Goal: Task Accomplishment & Management: Manage account settings

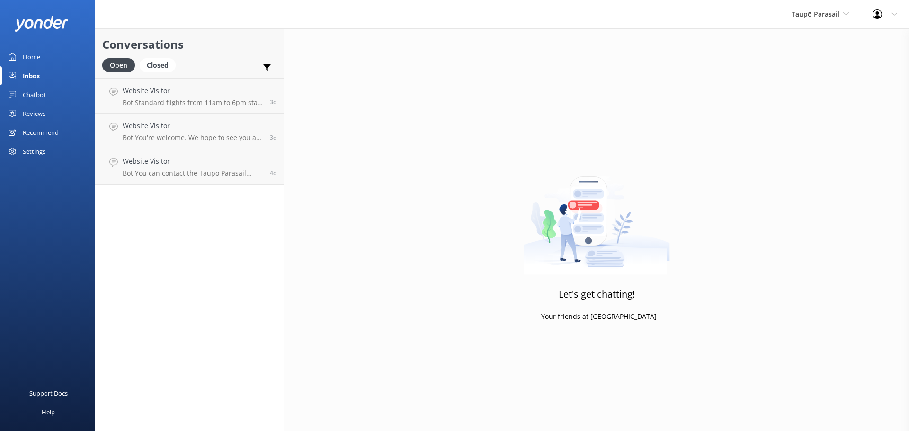
click at [28, 57] on div "Home" at bounding box center [32, 56] width 18 height 19
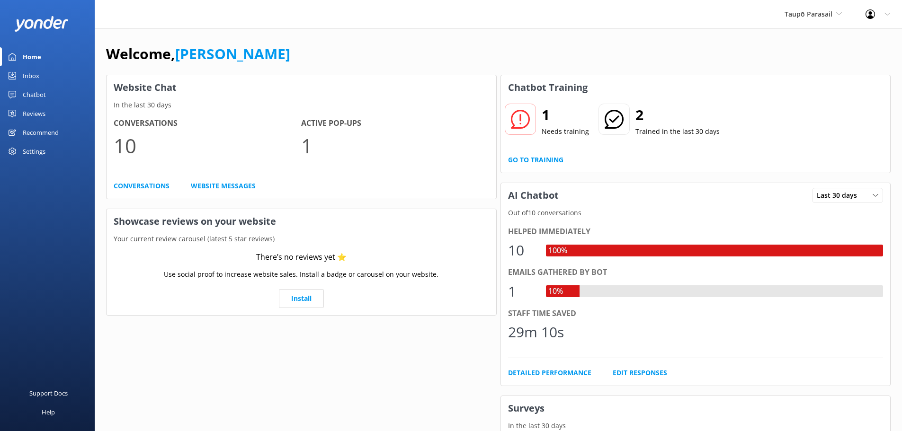
click at [28, 76] on div "Inbox" at bounding box center [31, 75] width 17 height 19
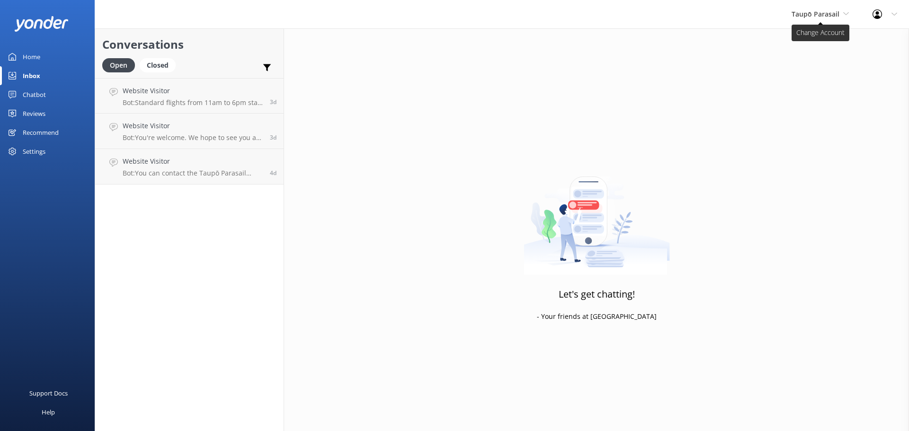
click at [838, 16] on span "Taupō Parasail" at bounding box center [816, 13] width 48 height 9
click at [814, 45] on link "[PERSON_NAME] Outdoors" at bounding box center [827, 39] width 95 height 23
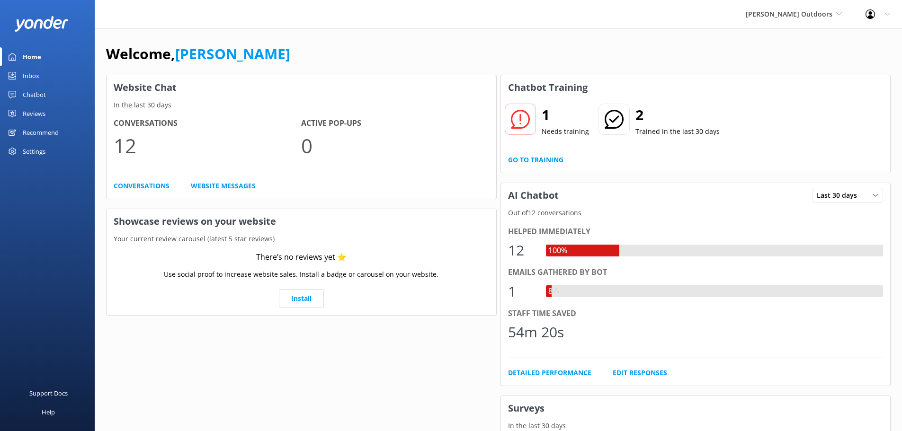
click at [28, 73] on div "Inbox" at bounding box center [31, 75] width 17 height 19
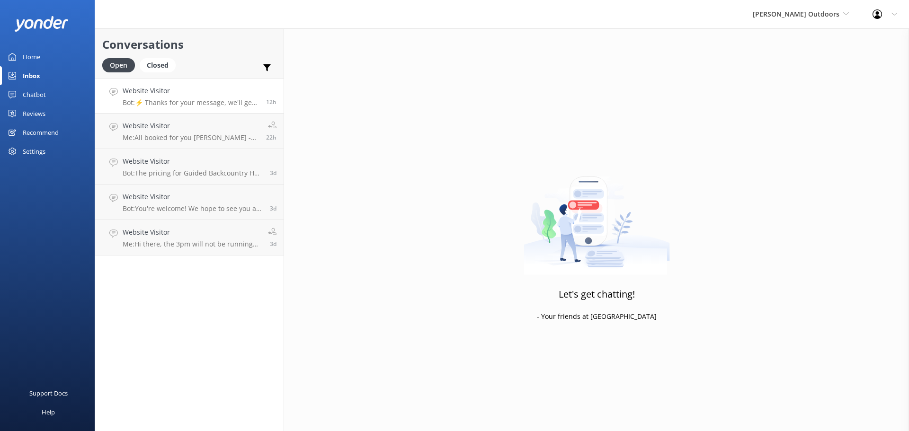
click at [193, 97] on div "Website Visitor Bot: ⚡ Thanks for your message, we'll get back to you as soon a…" at bounding box center [191, 96] width 136 height 20
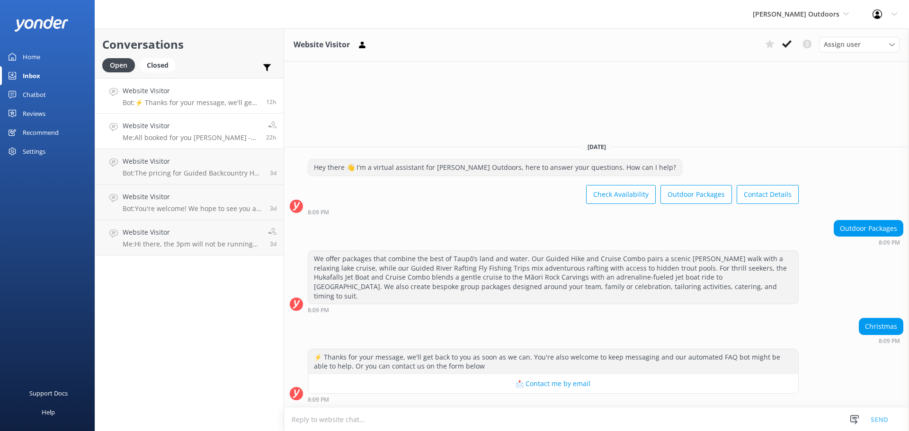
click at [190, 134] on p "Me: All booked for you Stephen - 1.00 pm 19th Sept. See you then" at bounding box center [191, 138] width 136 height 9
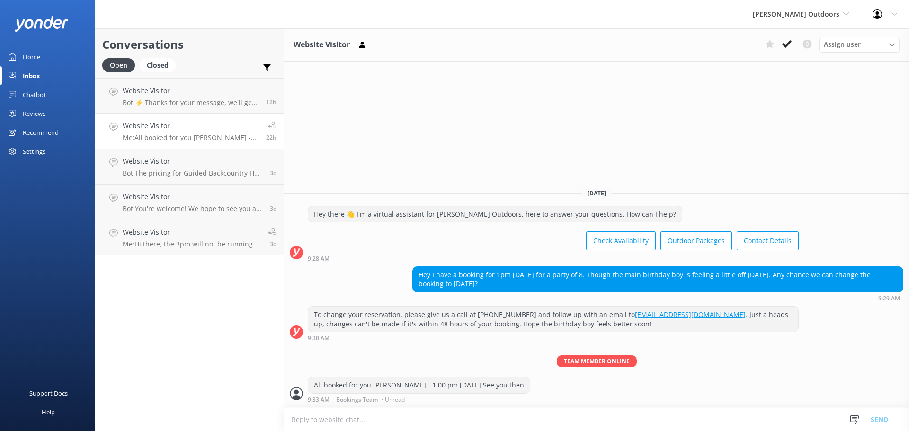
click at [34, 149] on div "Settings" at bounding box center [34, 151] width 23 height 19
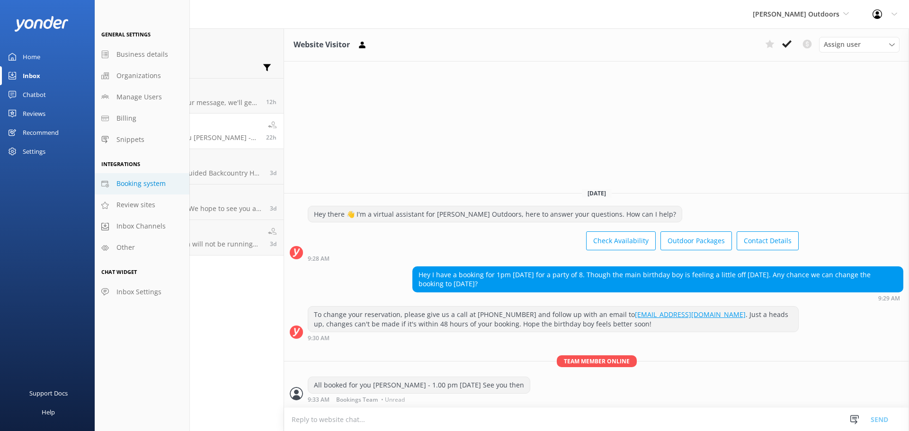
click at [135, 181] on span "Booking system" at bounding box center [140, 183] width 49 height 10
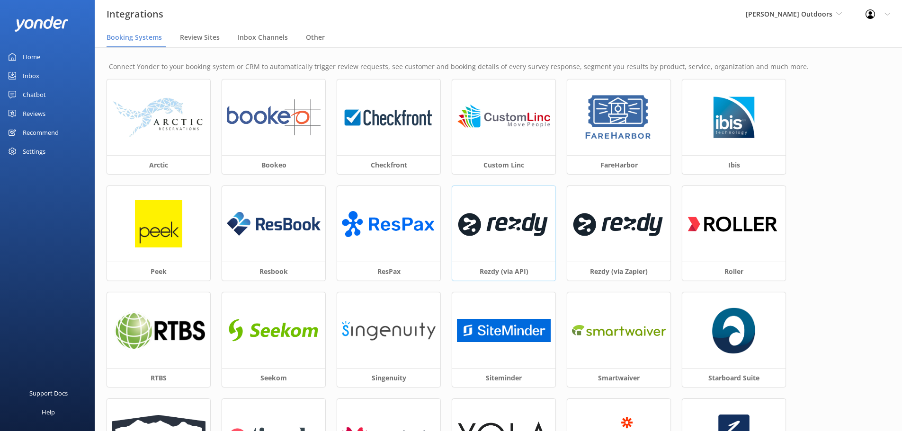
click at [495, 228] on img at bounding box center [504, 224] width 94 height 40
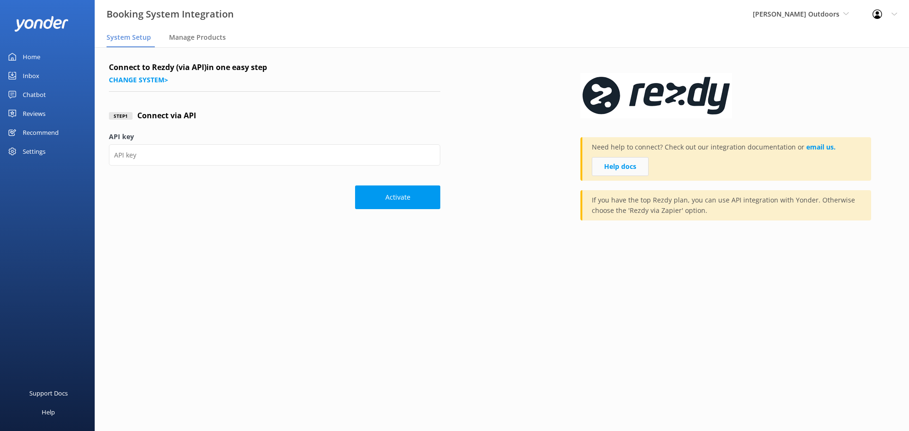
click at [608, 164] on link "Help docs" at bounding box center [620, 166] width 57 height 19
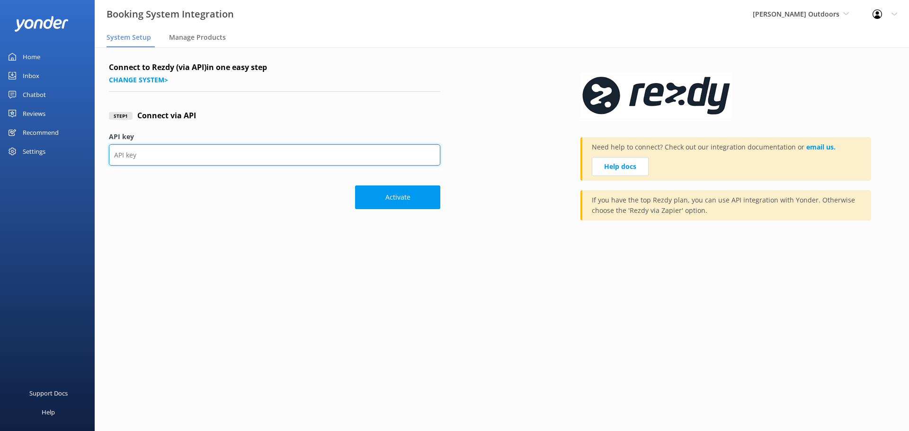
click at [190, 156] on input "API key" at bounding box center [274, 154] width 331 height 21
paste input "4ae34b021c34403b8769a016b60ea051"
type input "4ae34b021c34403b8769a016b60ea051"
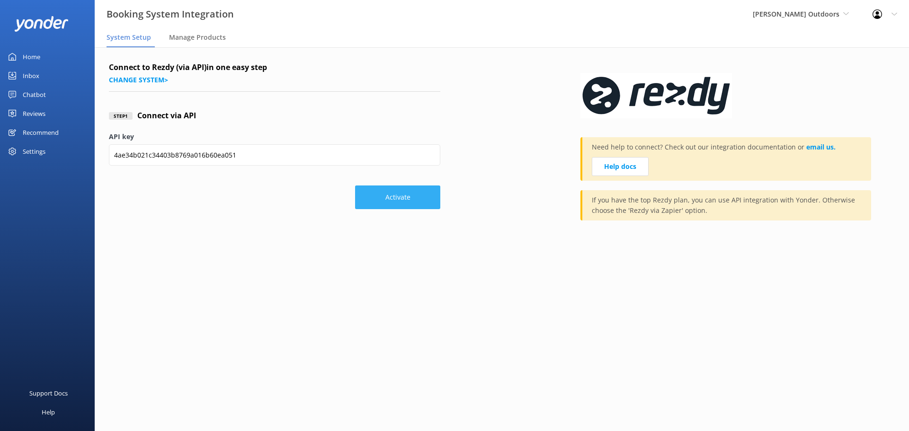
click at [403, 196] on button "Activate" at bounding box center [397, 198] width 85 height 24
click at [32, 146] on div "Settings" at bounding box center [34, 151] width 23 height 19
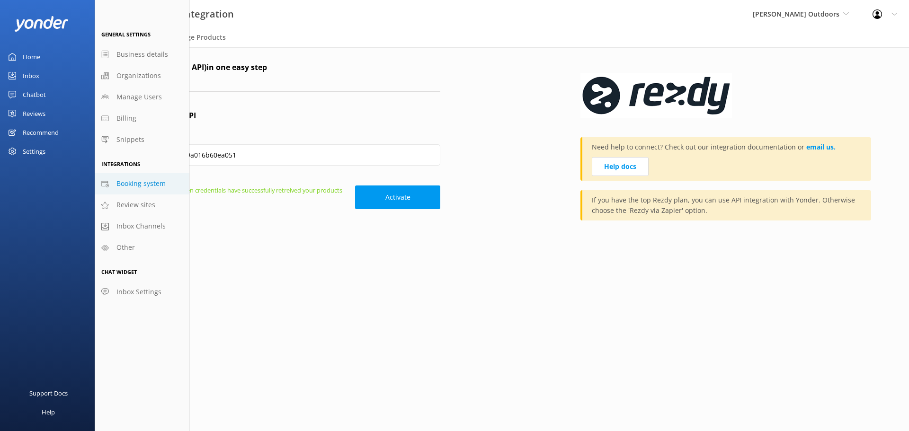
click at [35, 132] on div "Recommend" at bounding box center [41, 132] width 36 height 19
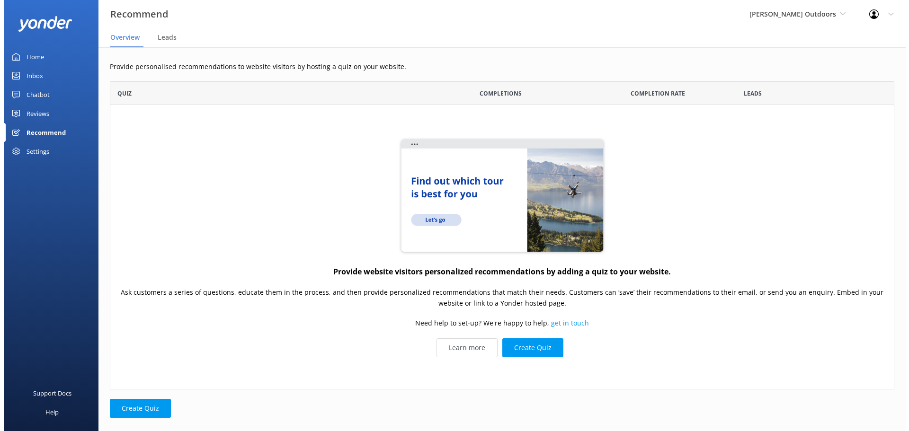
scroll to position [301, 777]
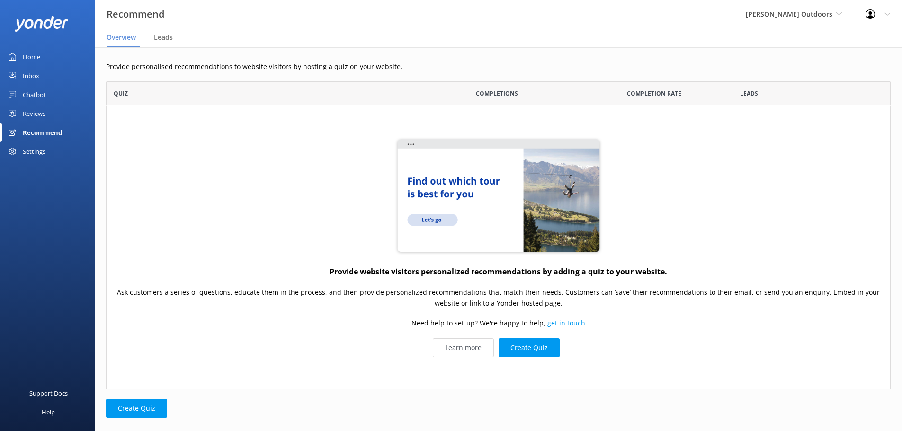
click at [29, 148] on div "Settings" at bounding box center [34, 151] width 23 height 19
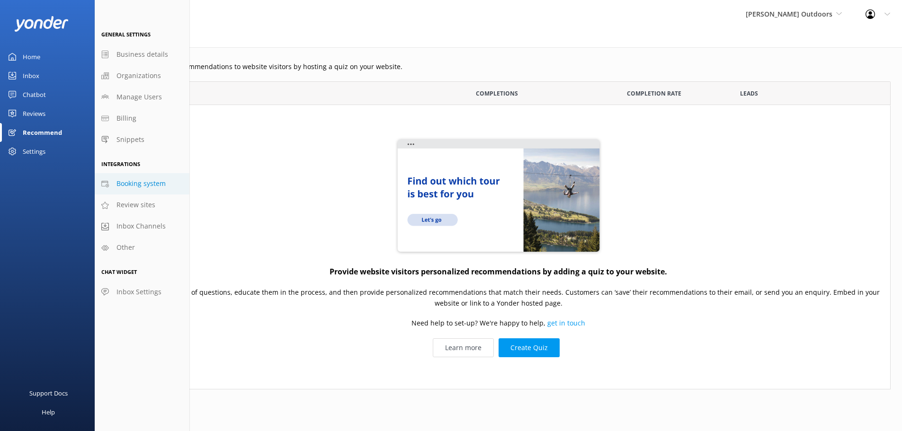
click at [142, 182] on span "Booking system" at bounding box center [140, 183] width 49 height 10
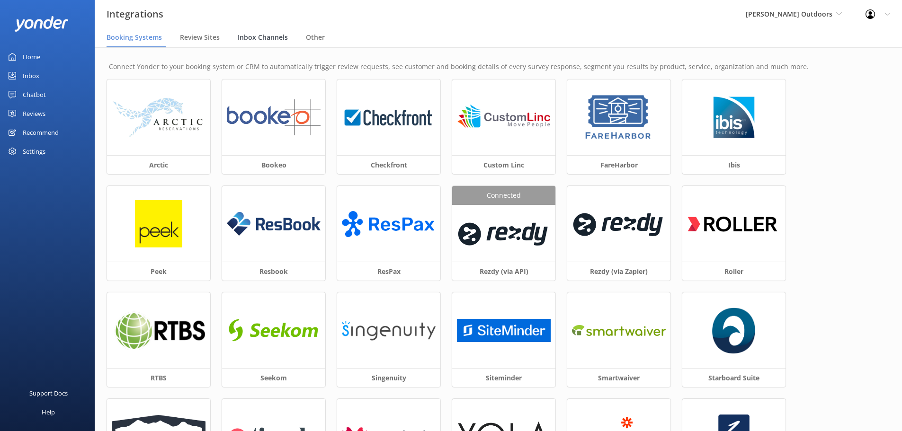
click at [247, 36] on span "Inbox Channels" at bounding box center [263, 37] width 50 height 9
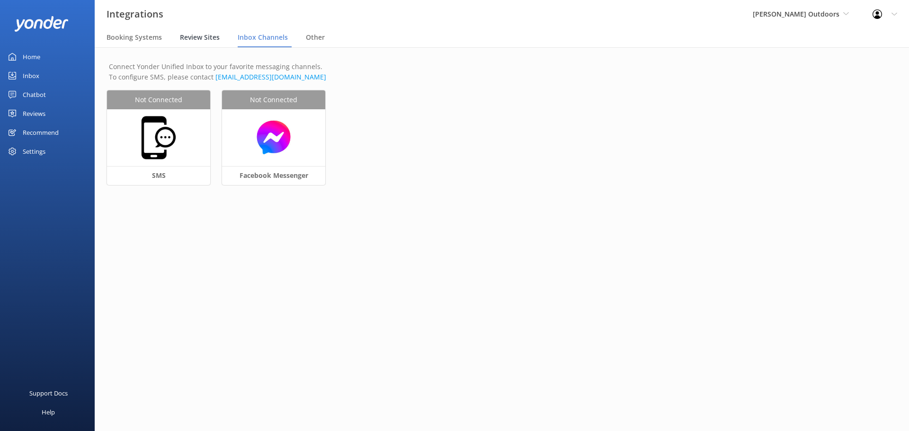
click at [201, 35] on span "Review Sites" at bounding box center [200, 37] width 40 height 9
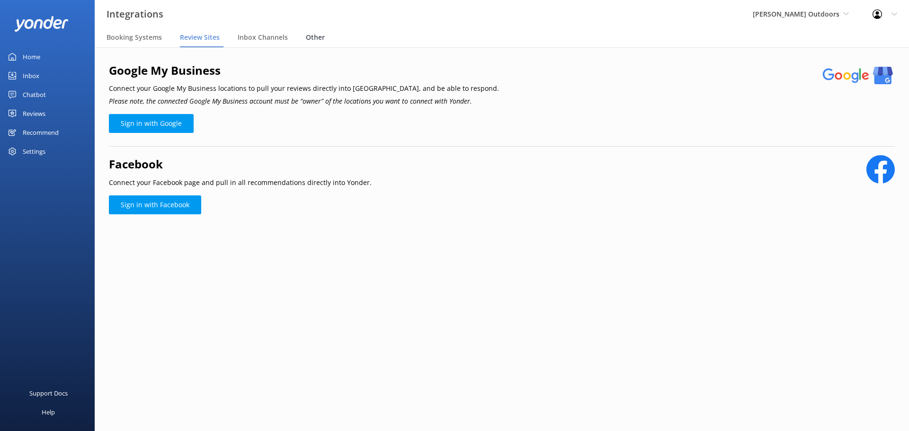
click at [309, 35] on span "Other" at bounding box center [315, 37] width 19 height 9
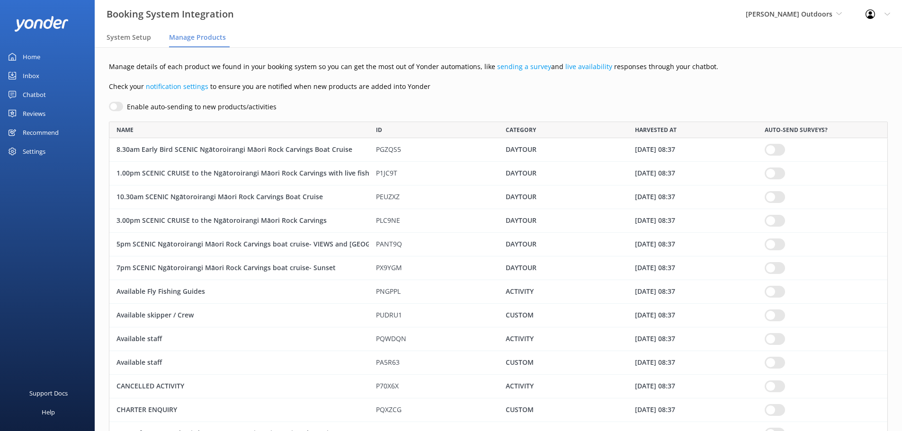
click at [780, 149] on input "row" at bounding box center [775, 150] width 20 height 12
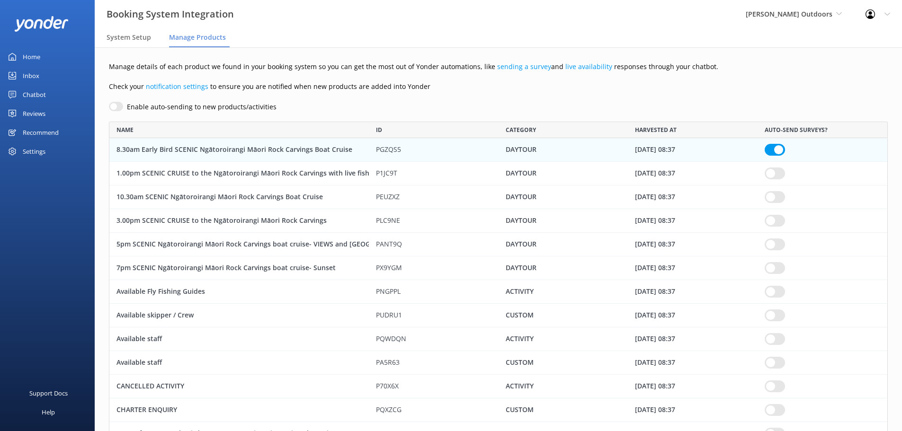
click at [777, 176] on input "row" at bounding box center [775, 174] width 20 height 12
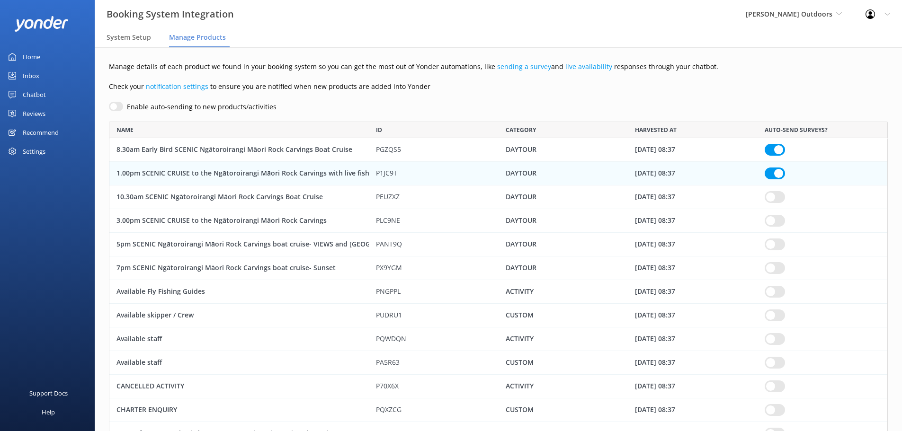
click at [779, 196] on input "row" at bounding box center [775, 197] width 20 height 12
checkbox input "true"
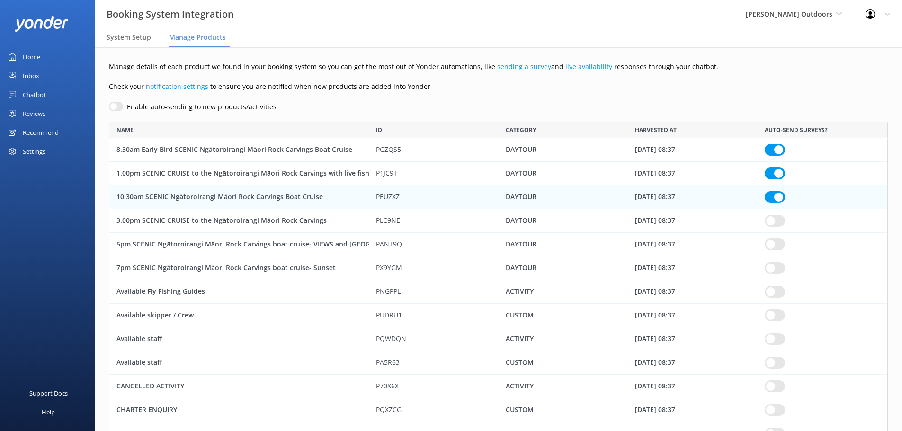
click at [780, 223] on input "row" at bounding box center [775, 221] width 20 height 12
checkbox input "true"
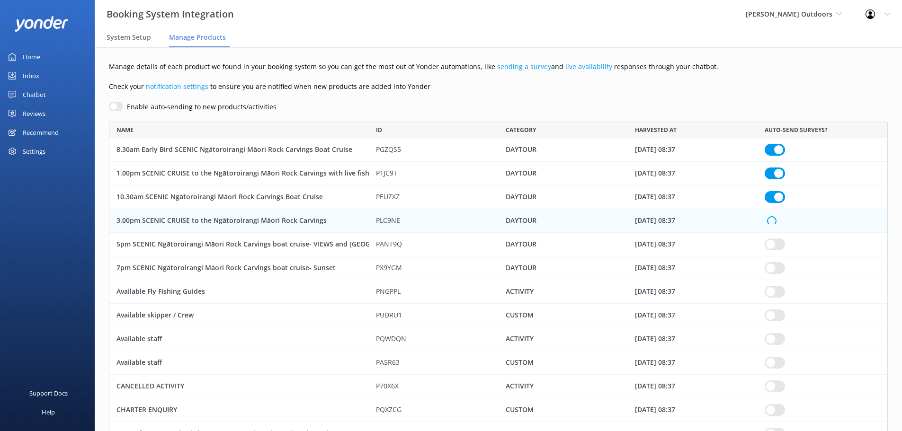
checkbox input "true"
click at [782, 246] on input "row" at bounding box center [775, 245] width 20 height 12
checkbox input "true"
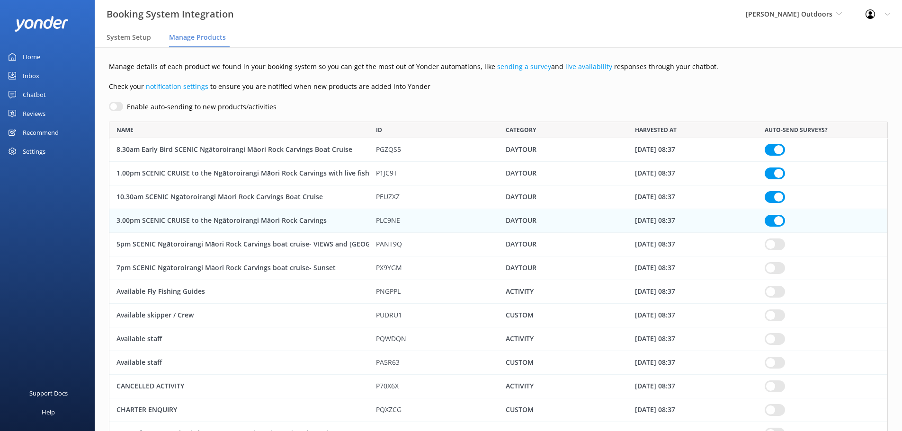
checkbox input "true"
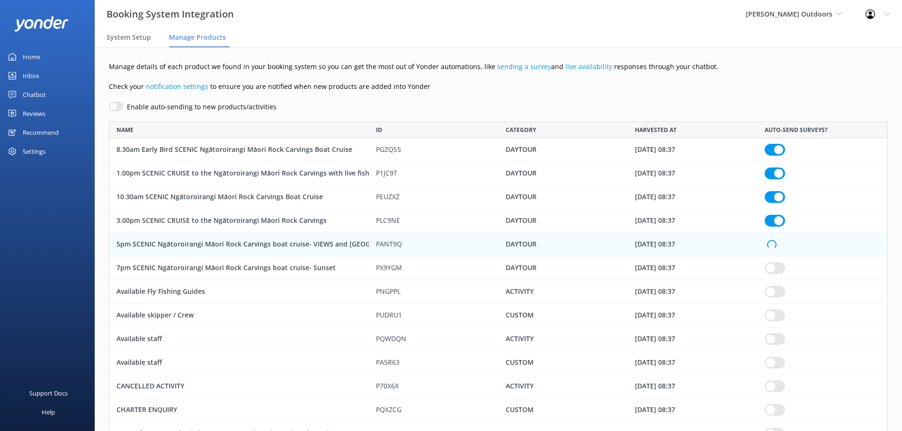
checkbox input "true"
click at [780, 265] on input "row" at bounding box center [775, 268] width 20 height 12
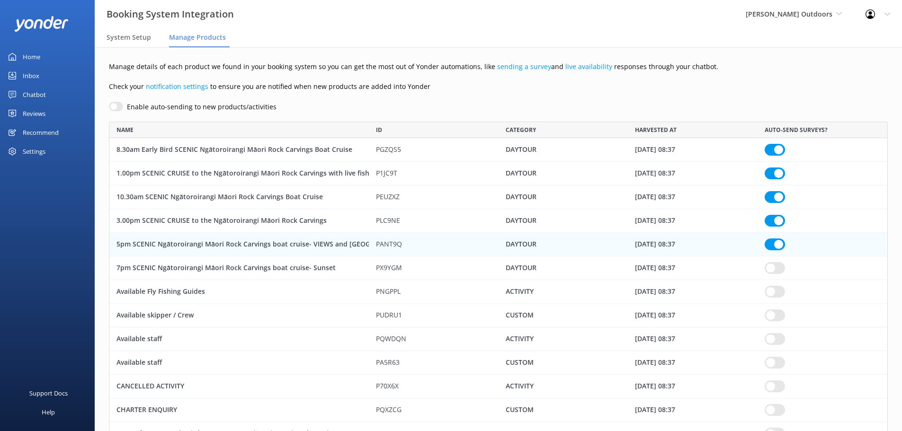
checkbox input "true"
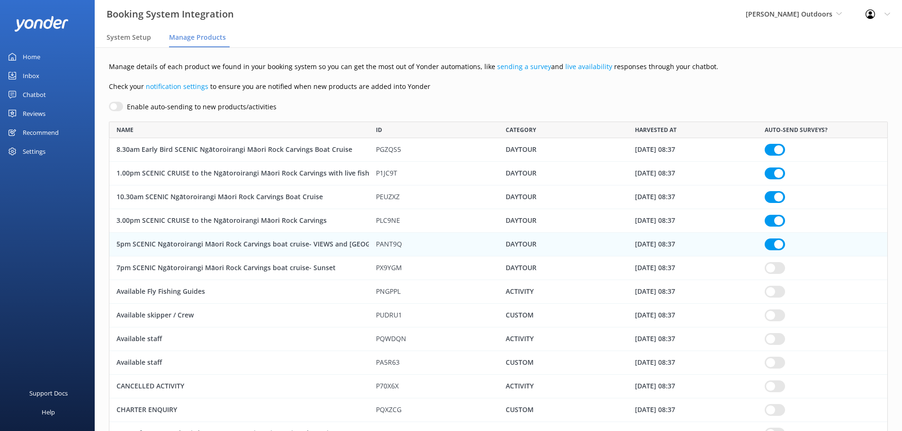
checkbox input "true"
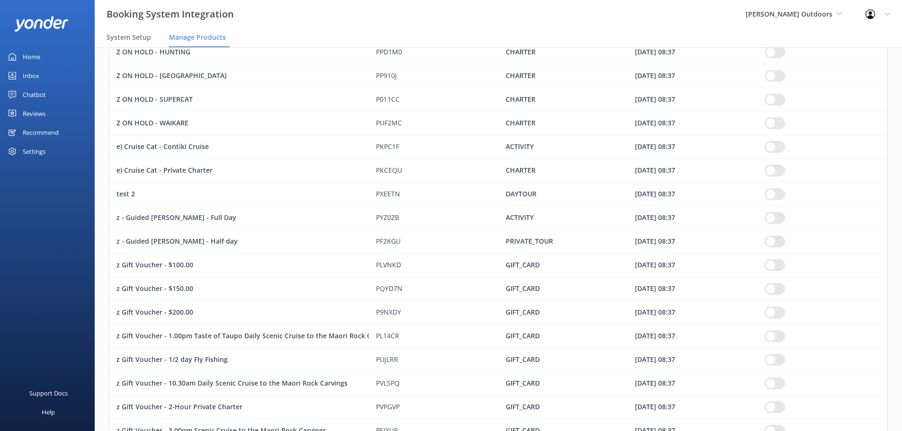
scroll to position [2424, 0]
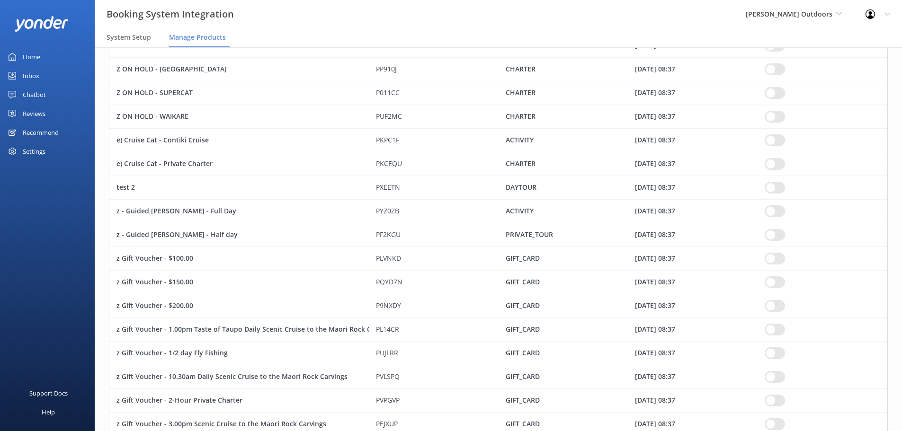
click at [780, 258] on input "row" at bounding box center [775, 259] width 20 height 12
checkbox input "true"
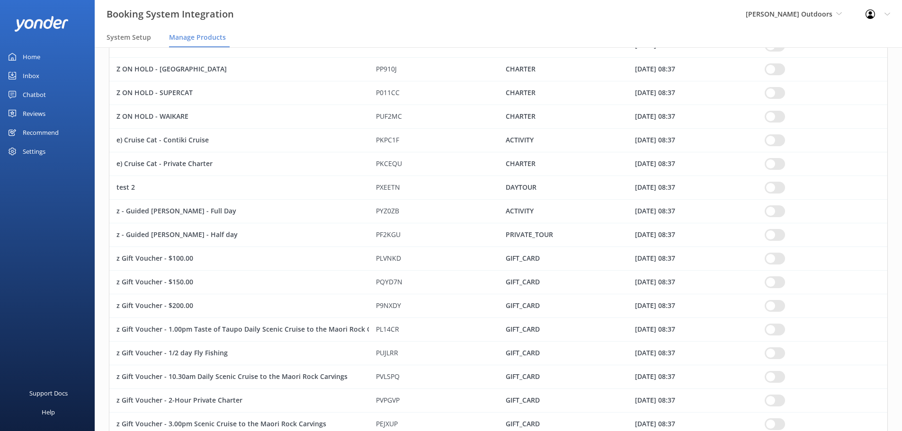
checkbox input "true"
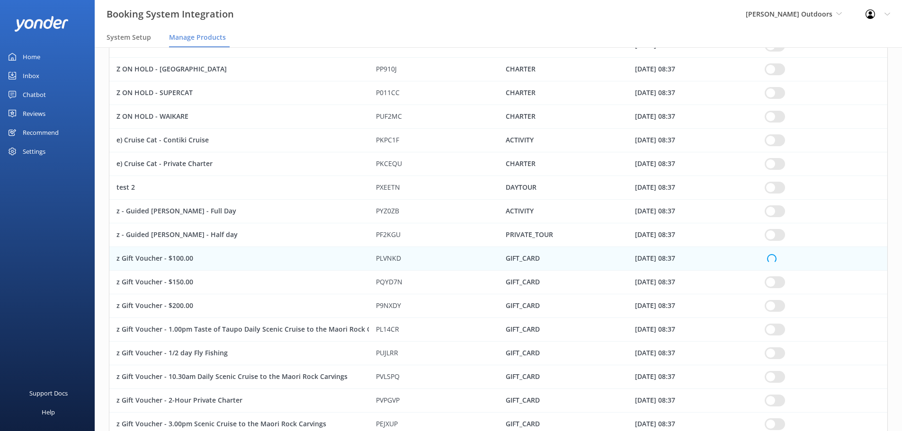
checkbox input "true"
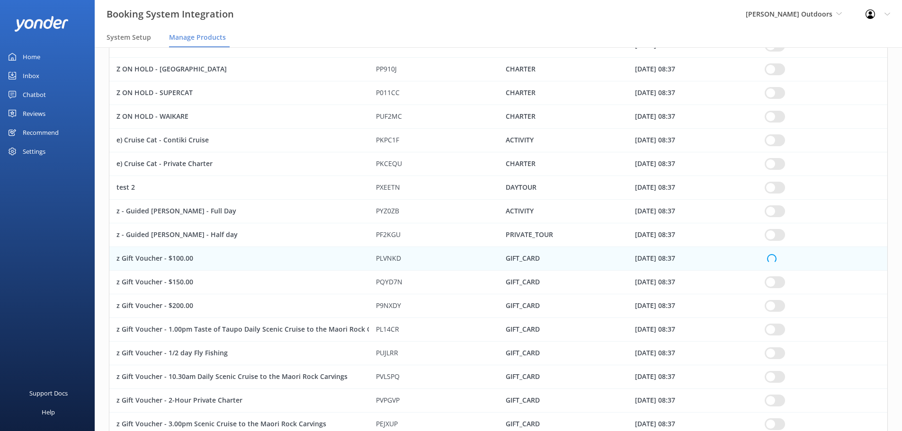
checkbox input "true"
click at [782, 282] on input "row" at bounding box center [775, 282] width 20 height 12
checkbox input "true"
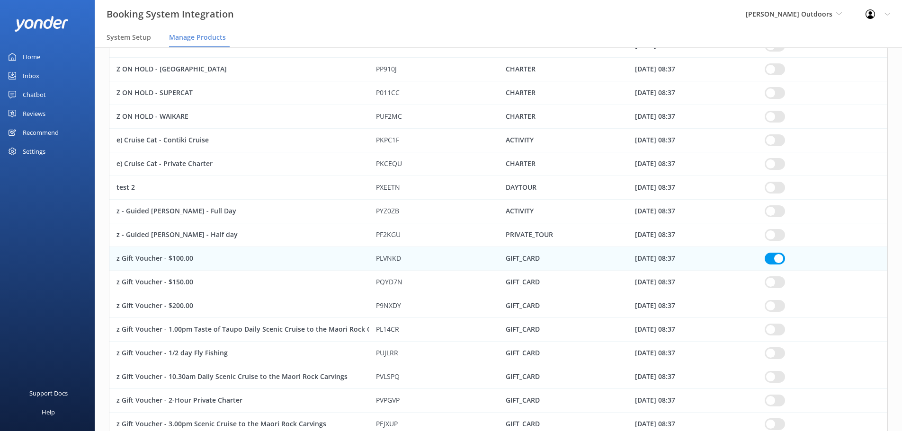
checkbox input "true"
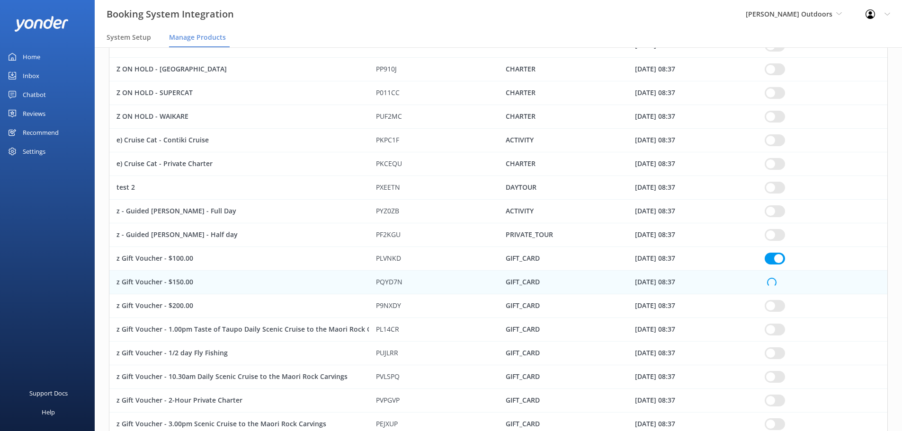
checkbox input "true"
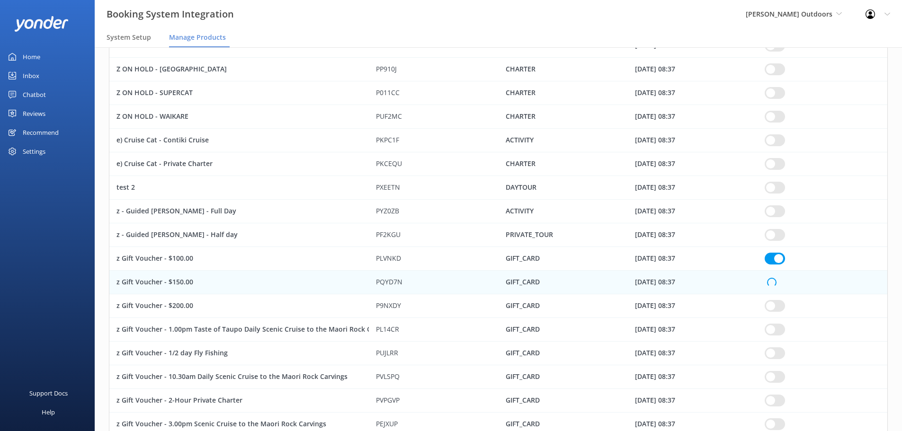
checkbox input "true"
click at [777, 304] on input "row" at bounding box center [775, 306] width 20 height 12
checkbox input "true"
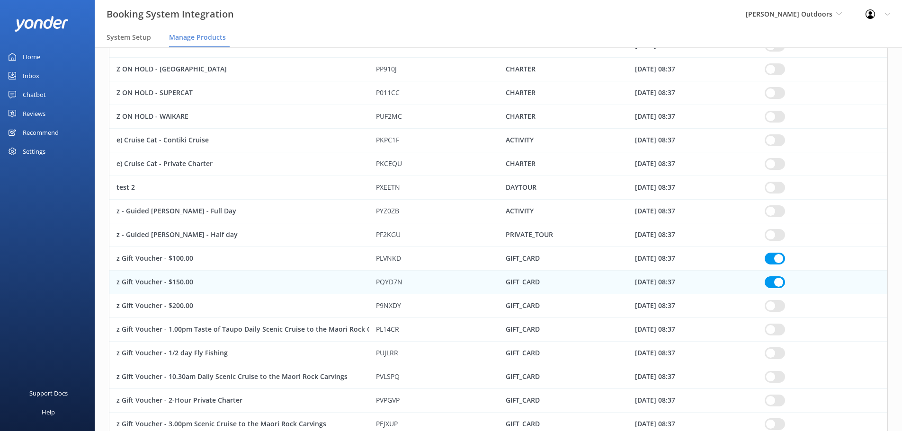
checkbox input "true"
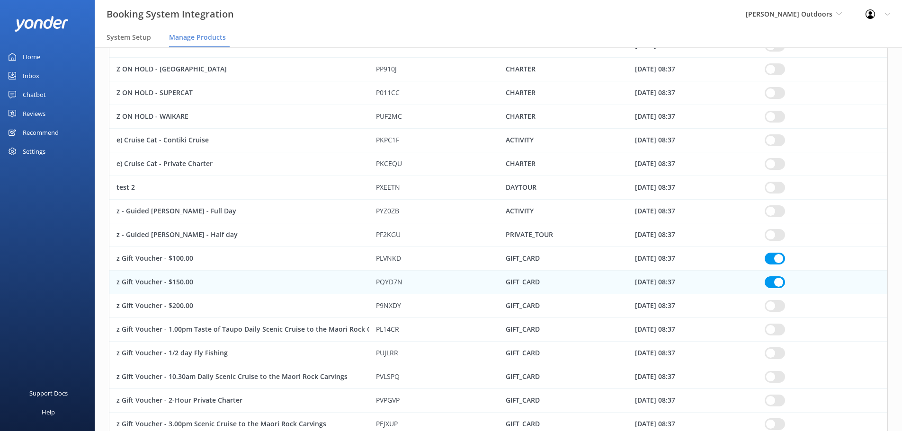
checkbox input "true"
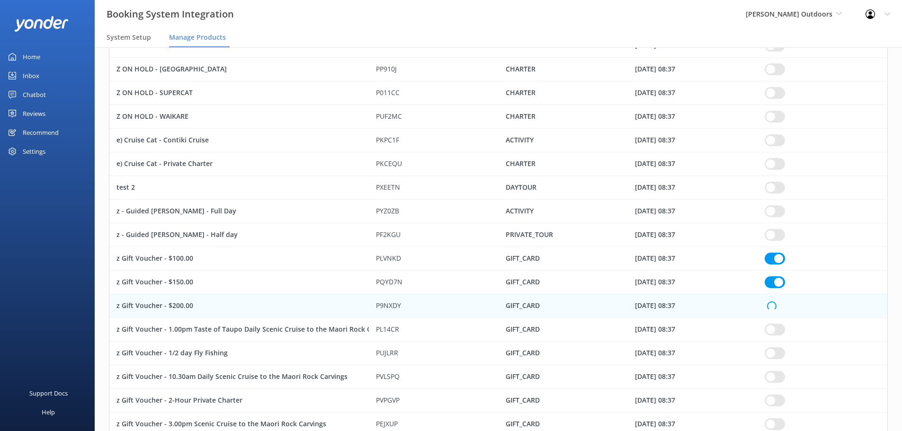
checkbox input "true"
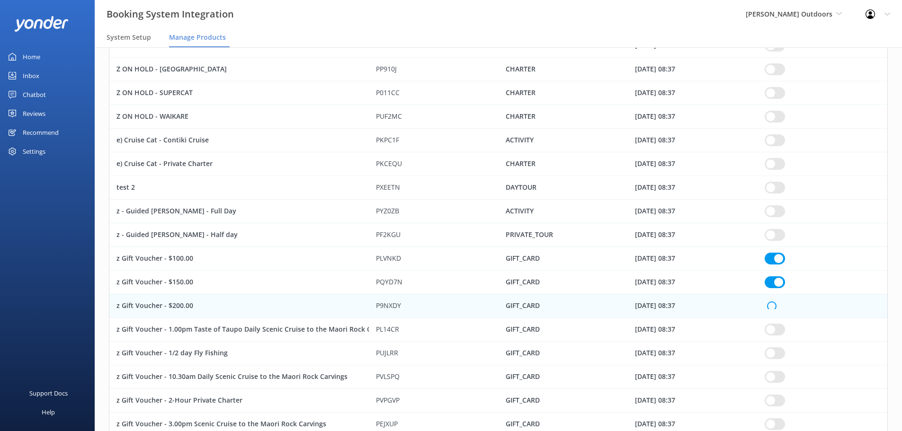
checkbox input "true"
click at [781, 328] on input "row" at bounding box center [775, 330] width 20 height 12
checkbox input "true"
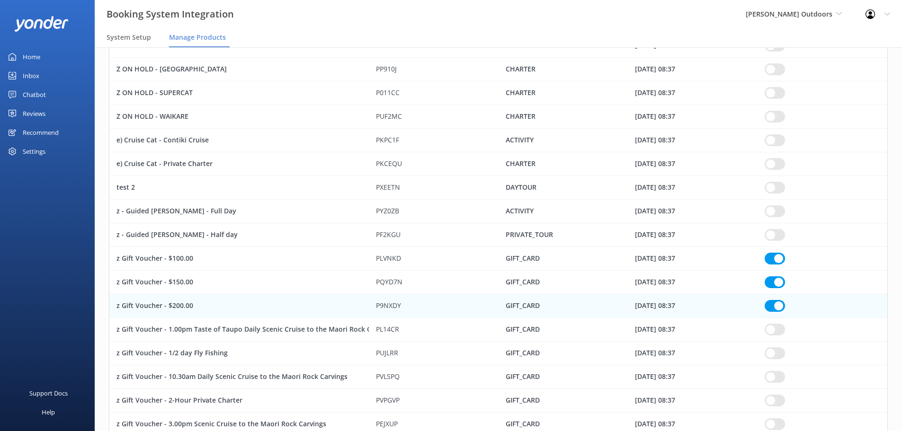
checkbox input "true"
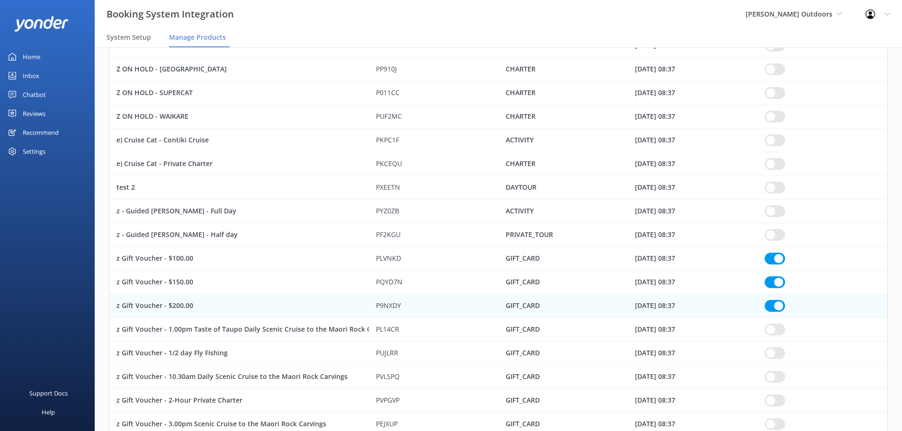
checkbox input "true"
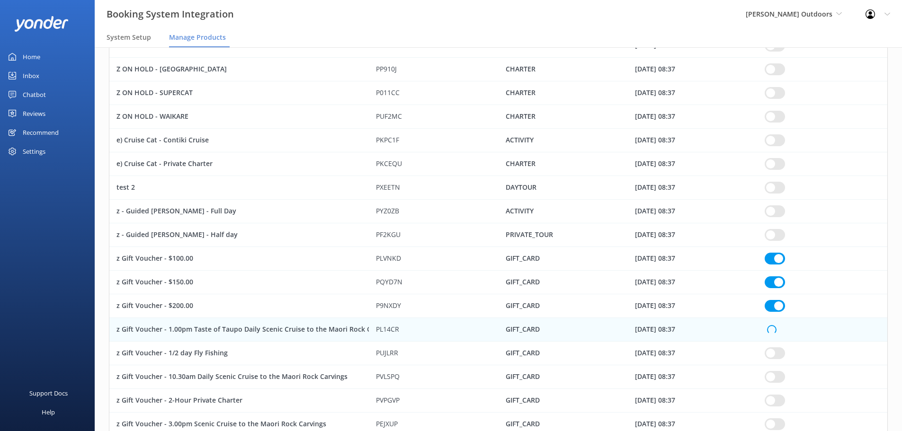
checkbox input "true"
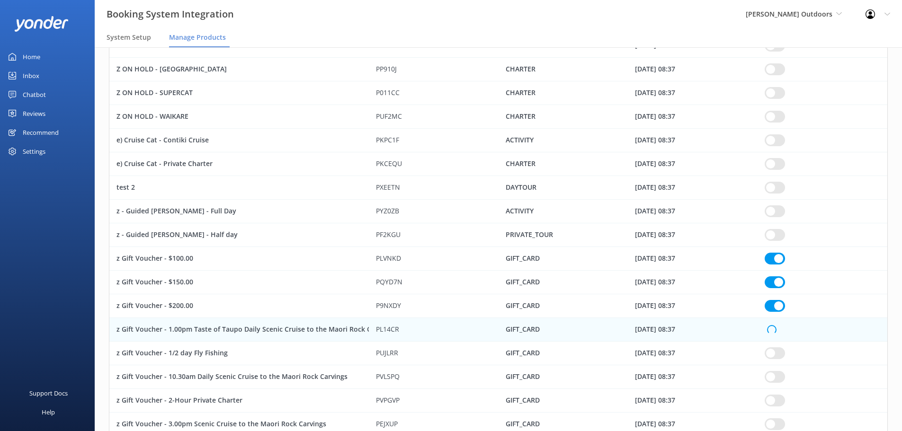
checkbox input "true"
click at [781, 353] on input "row" at bounding box center [775, 354] width 20 height 12
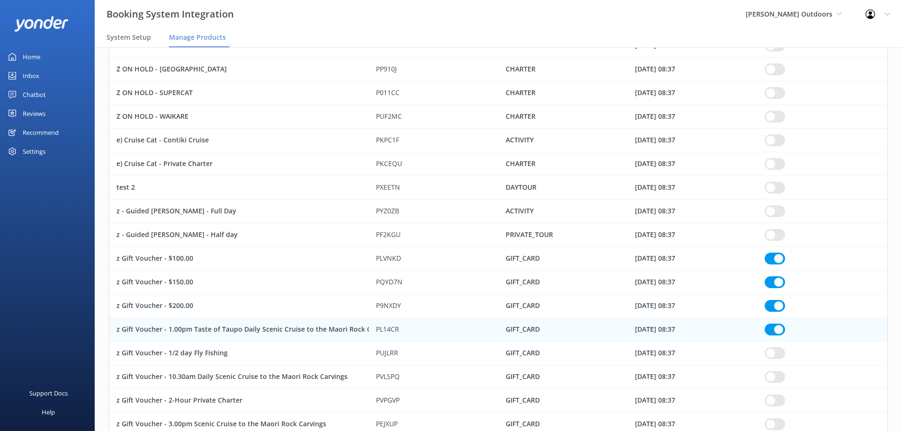
checkbox input "true"
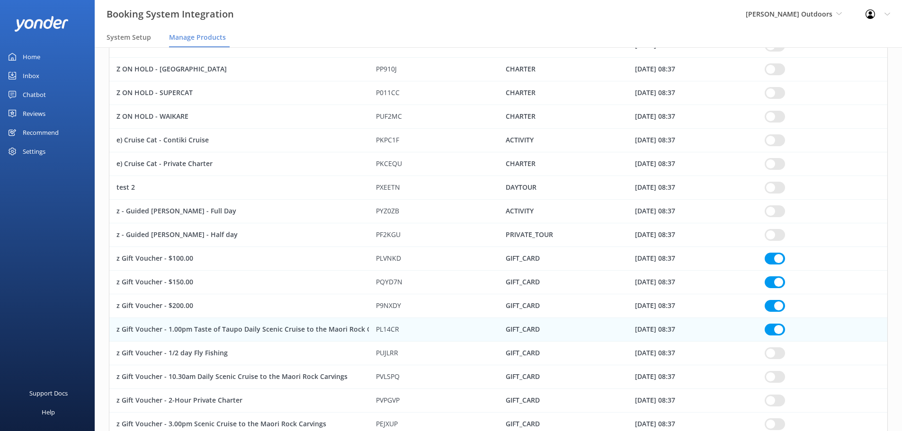
checkbox input "true"
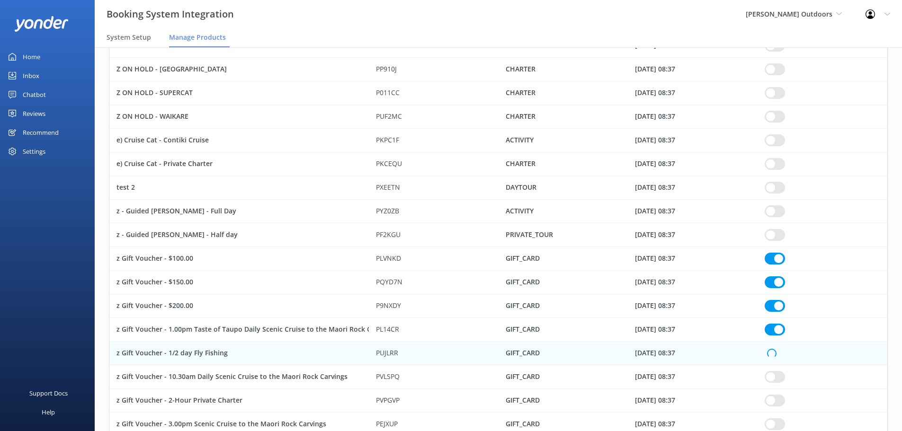
checkbox input "true"
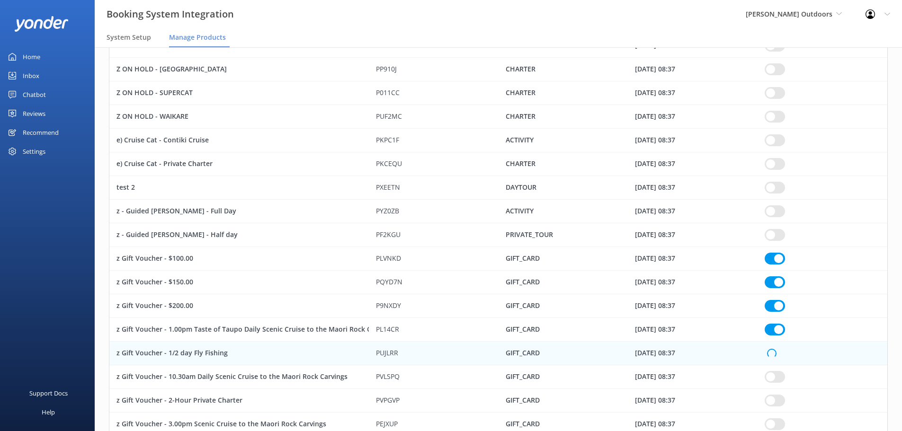
checkbox input "true"
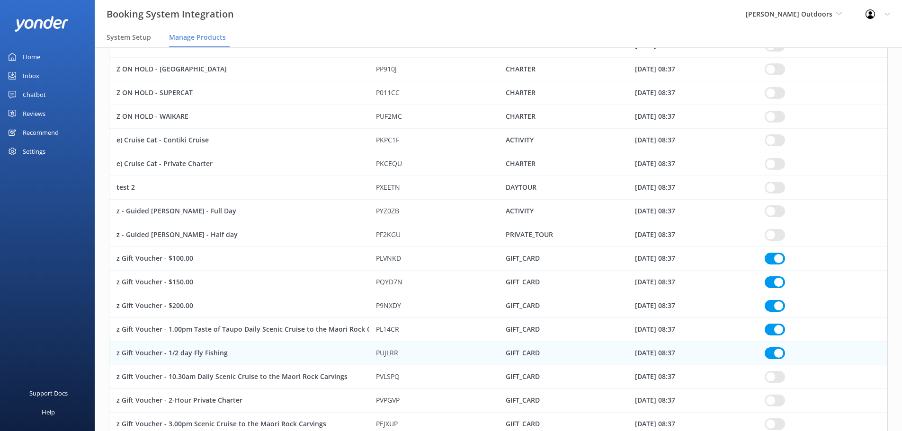
click at [775, 378] on input "row" at bounding box center [775, 377] width 20 height 12
checkbox input "true"
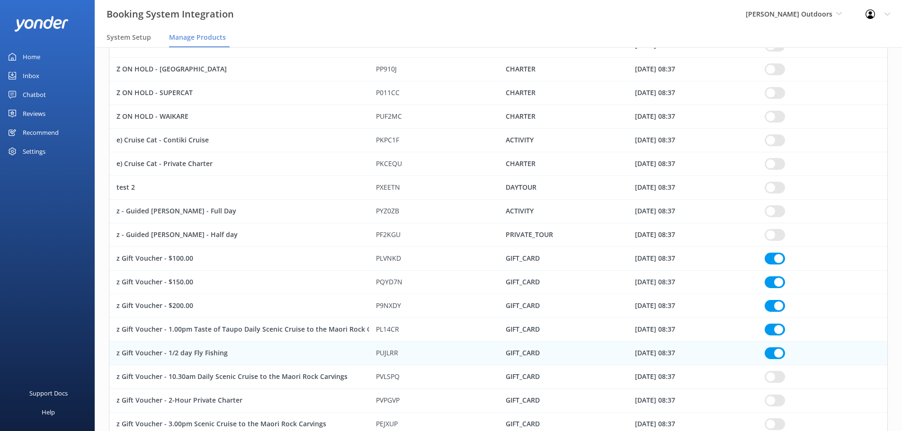
checkbox input "true"
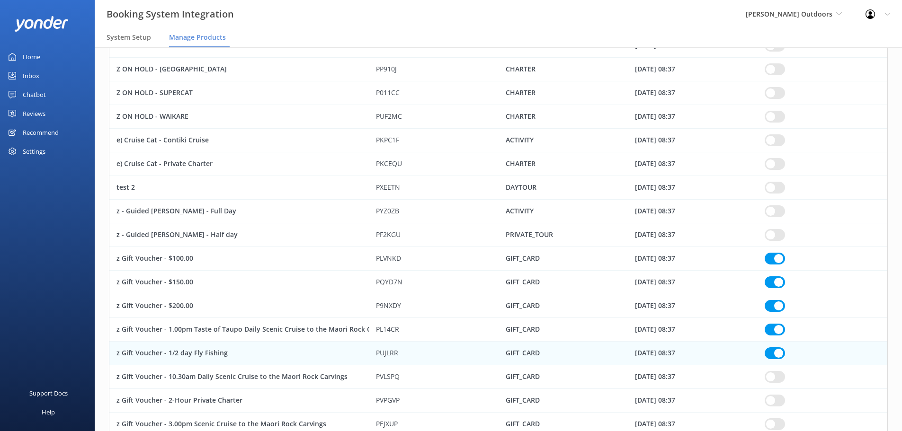
checkbox input "true"
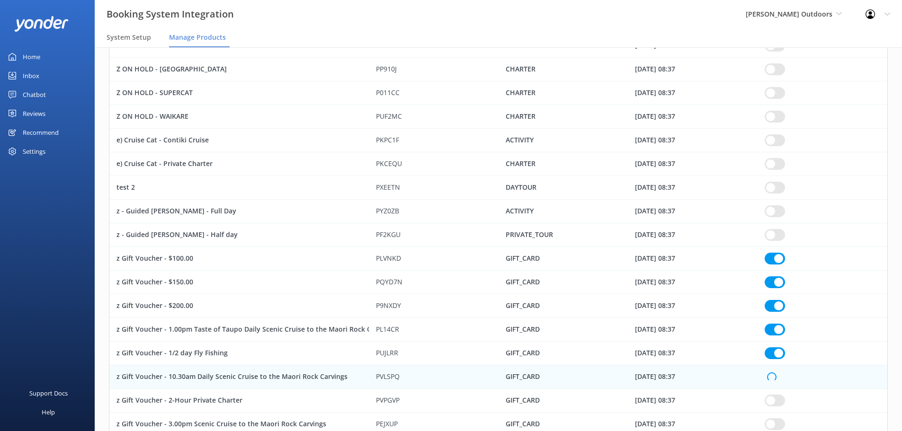
checkbox input "true"
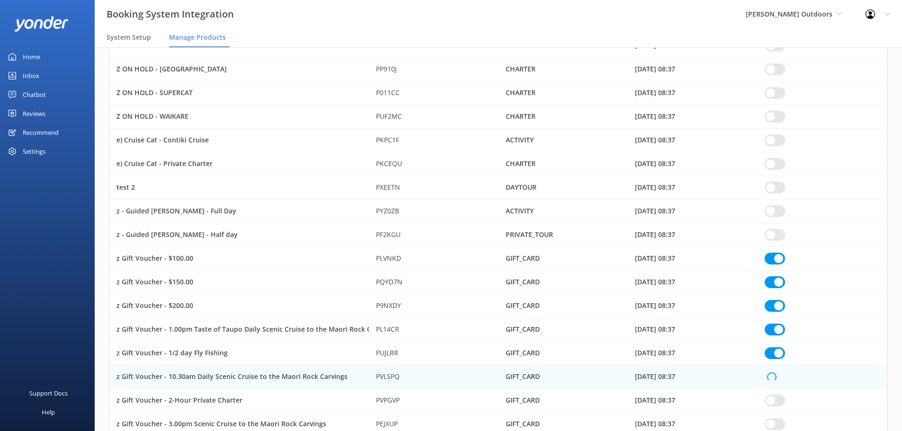
checkbox input "true"
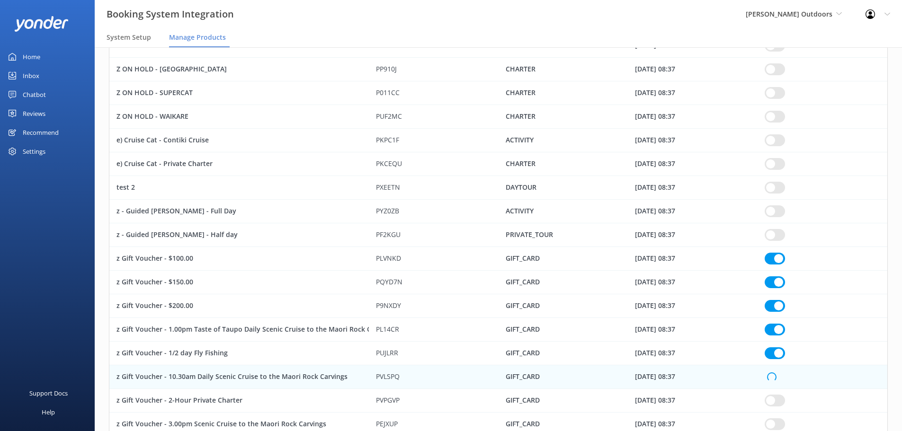
checkbox input "true"
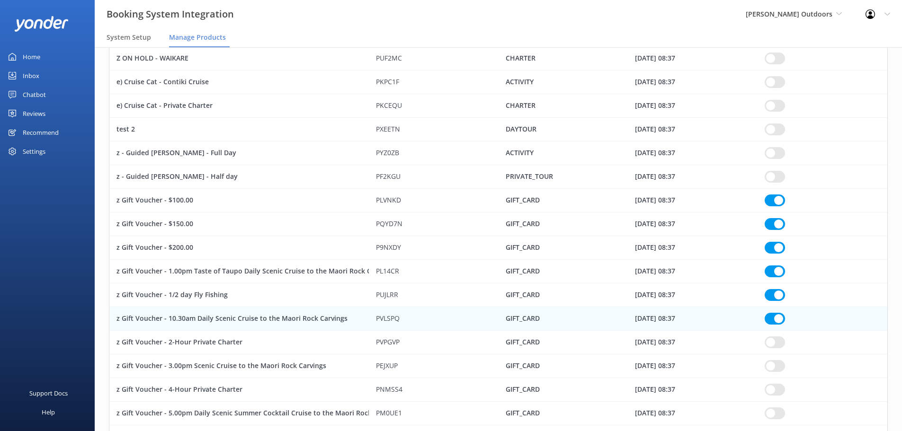
scroll to position [2486, 0]
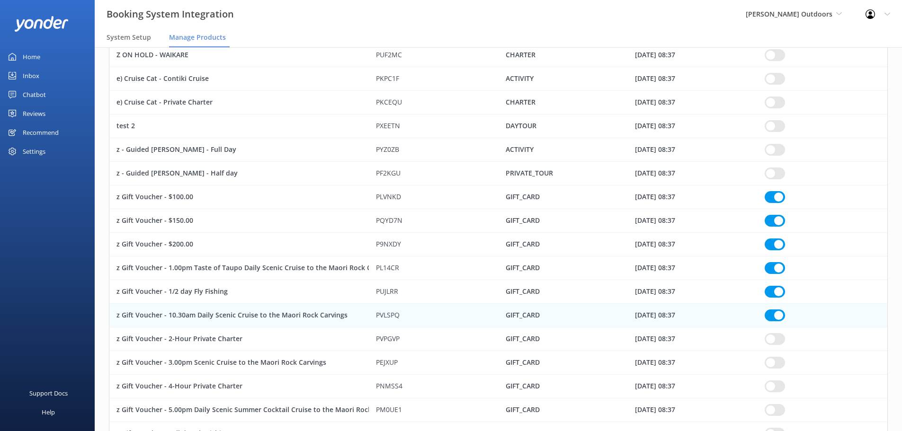
click at [779, 363] on input "row" at bounding box center [775, 363] width 20 height 12
checkbox input "true"
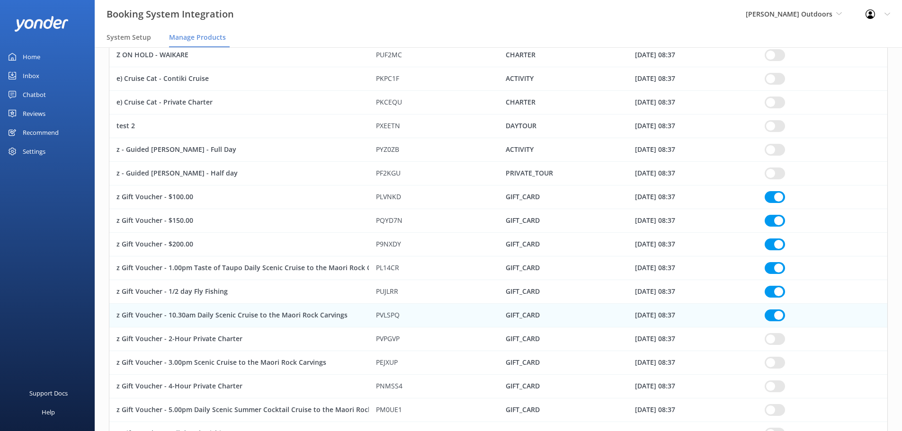
checkbox input "true"
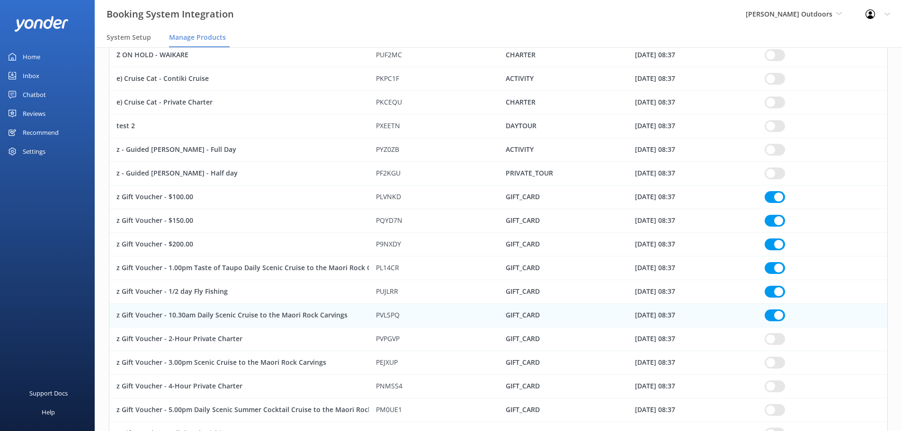
checkbox input "true"
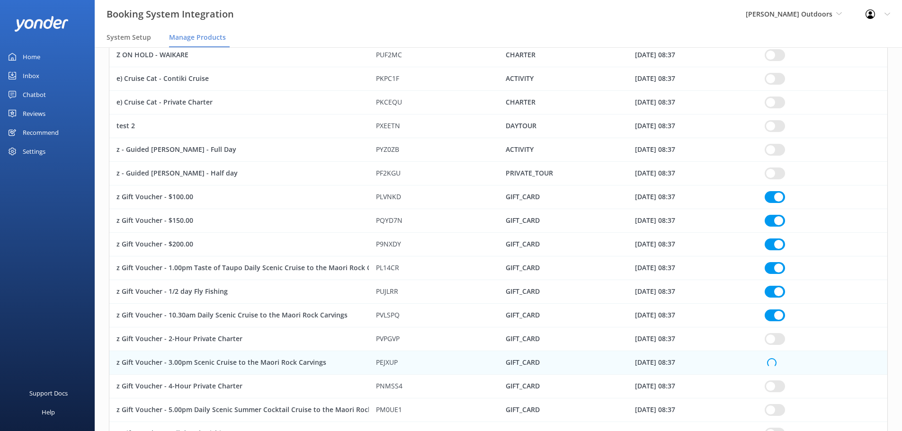
checkbox input "true"
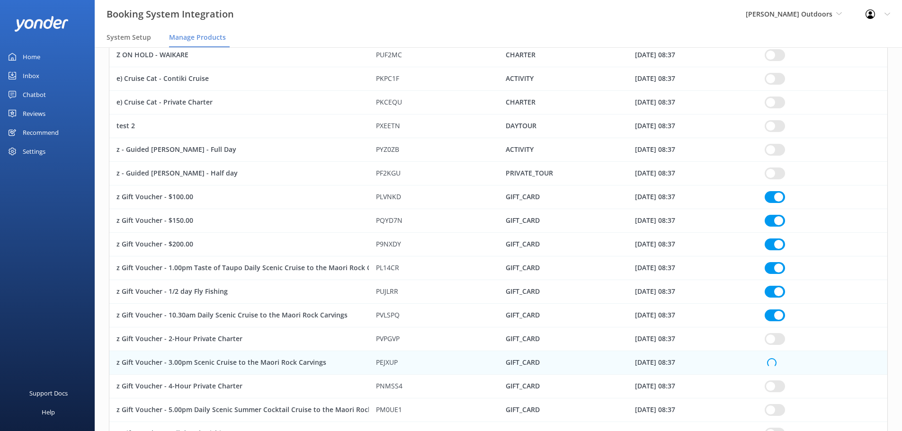
checkbox input "true"
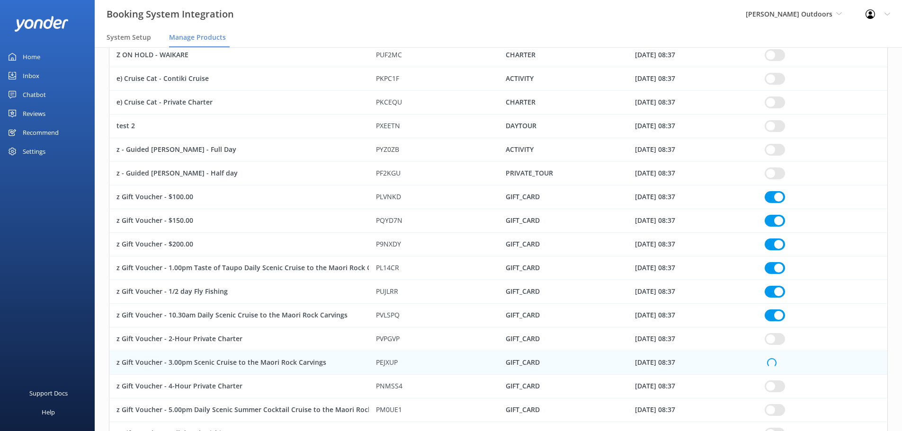
checkbox input "true"
click at [776, 410] on input "row" at bounding box center [775, 410] width 20 height 12
checkbox input "true"
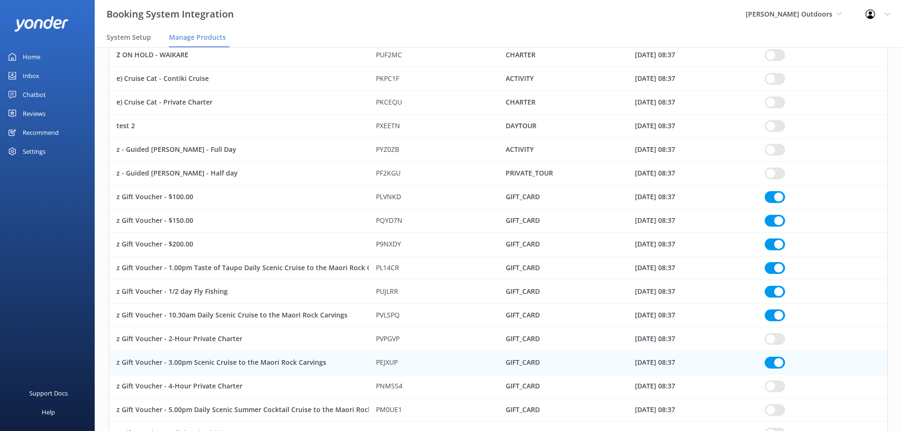
checkbox input "true"
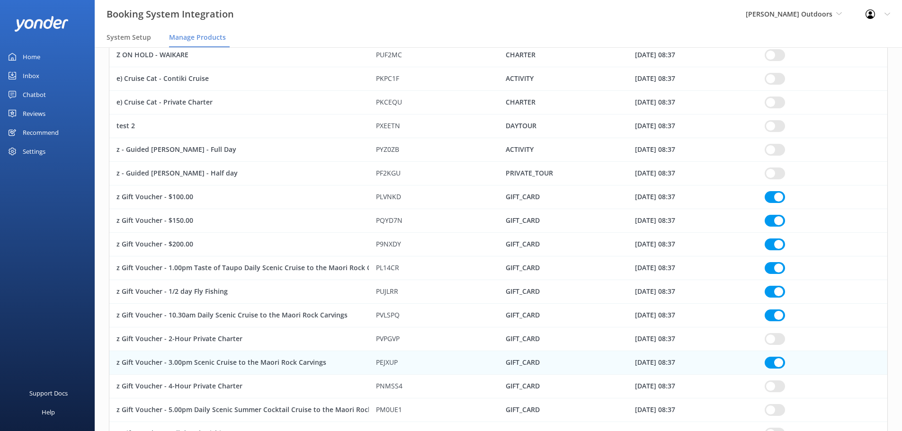
checkbox input "true"
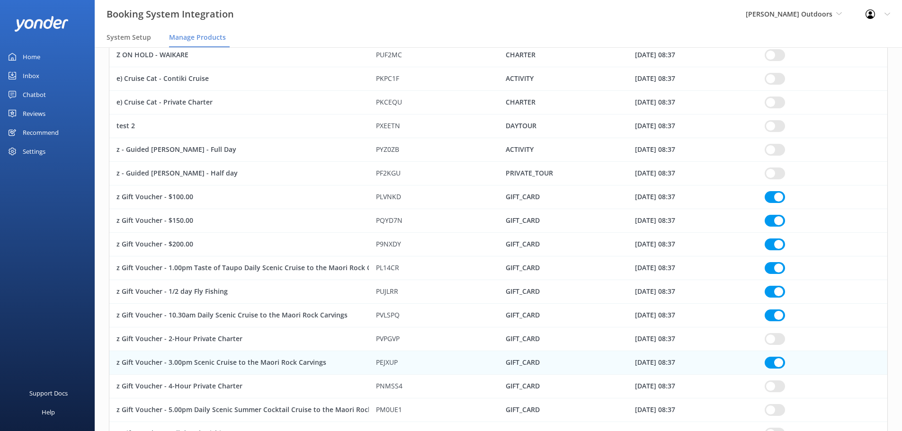
checkbox input "true"
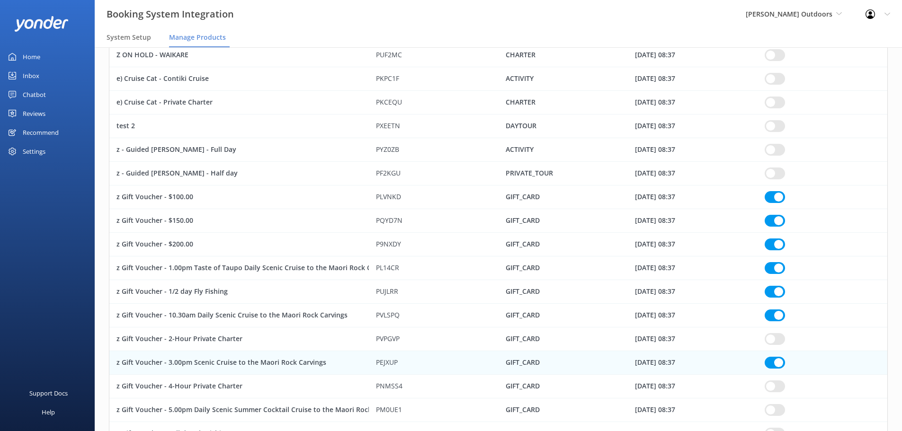
checkbox input "true"
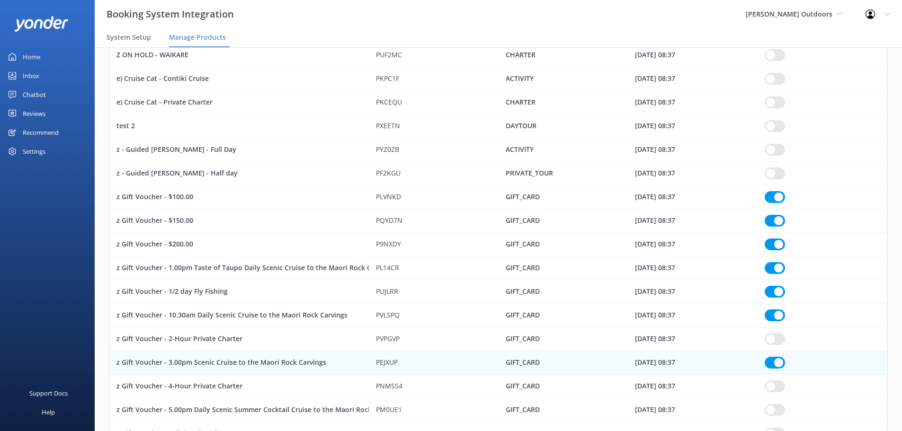
checkbox input "true"
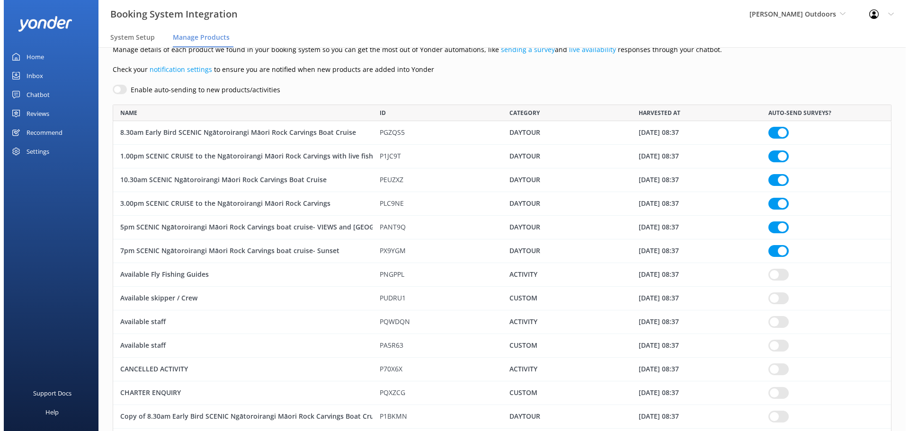
scroll to position [0, 0]
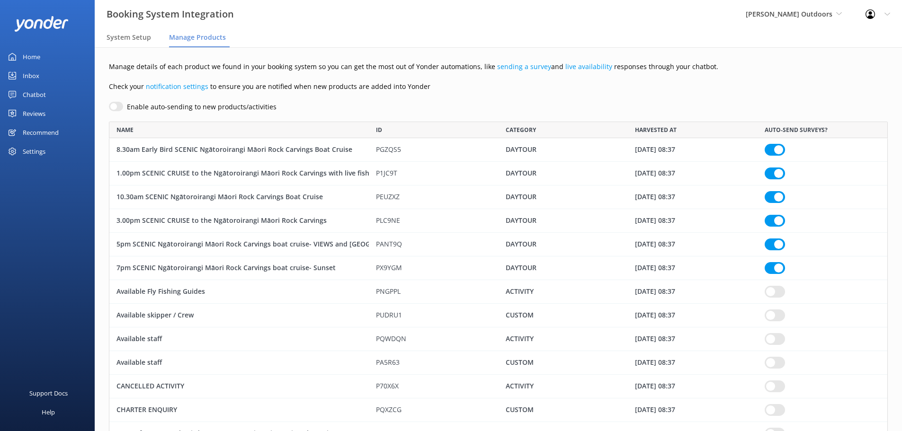
click at [118, 106] on input "Enable auto-sending to new products/activities" at bounding box center [116, 106] width 14 height 9
checkbox input "true"
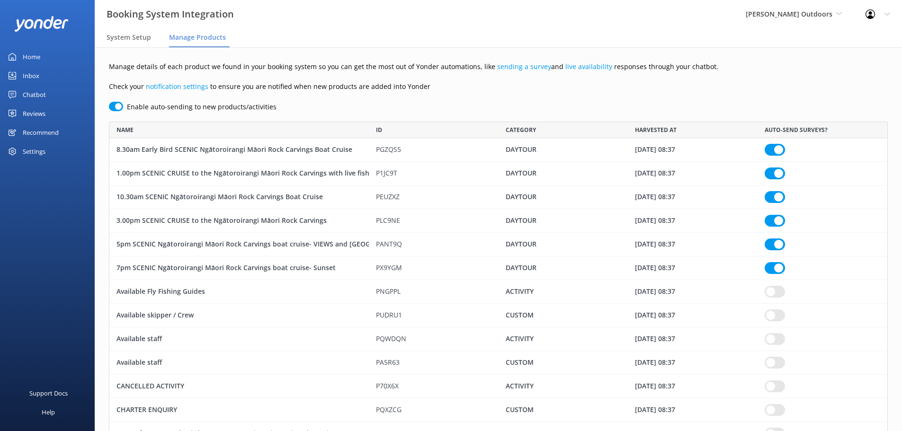
checkbox input "true"
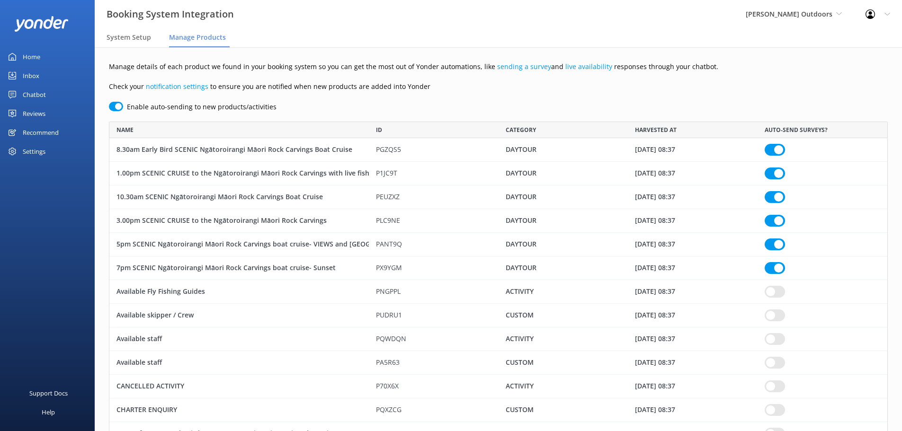
checkbox input "true"
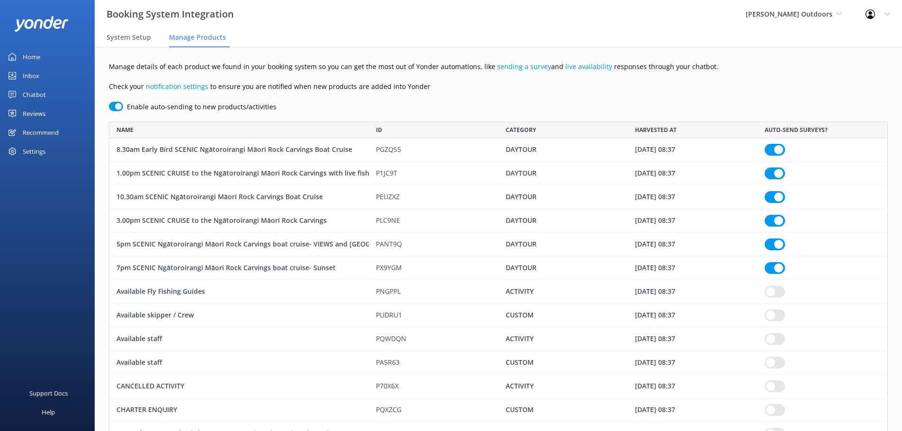
checkbox input "true"
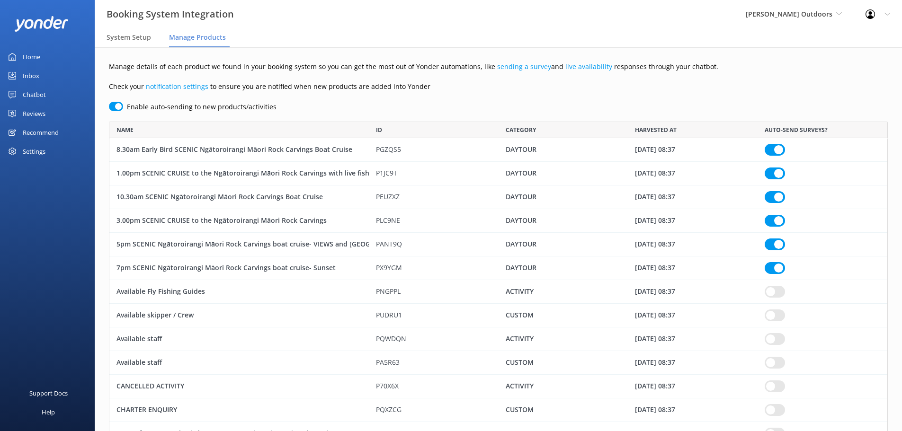
checkbox input "true"
click at [136, 39] on span "System Setup" at bounding box center [129, 37] width 45 height 9
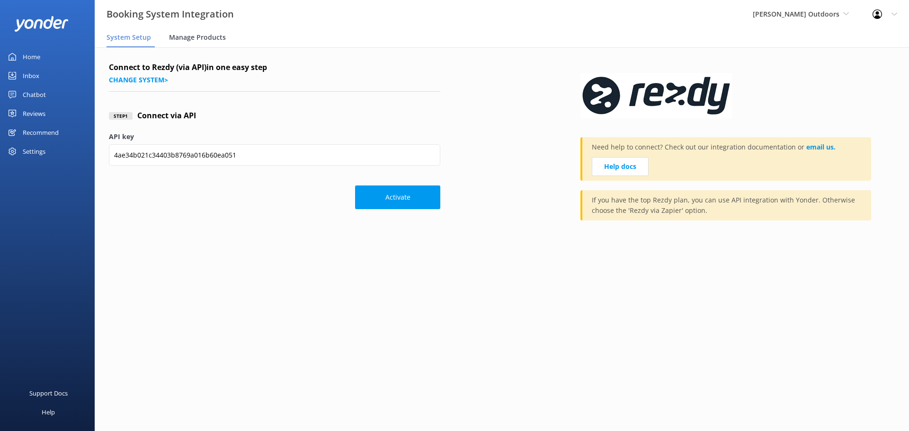
click at [188, 33] on span "Manage Products" at bounding box center [197, 37] width 57 height 9
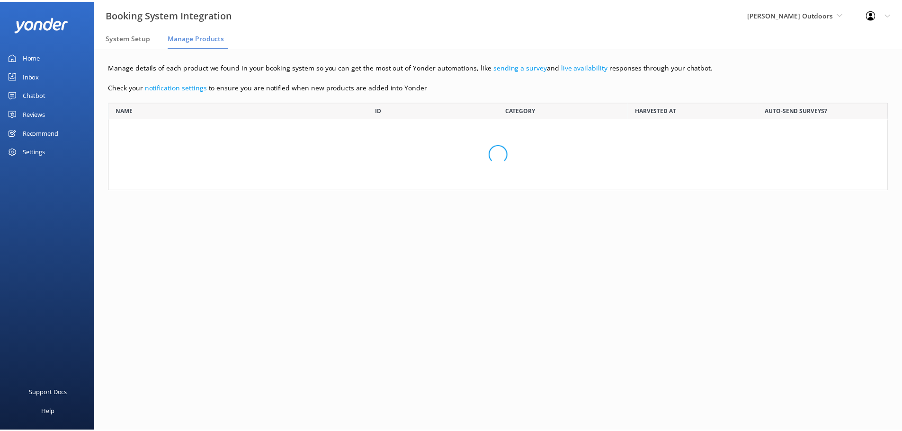
scroll to position [2827, 772]
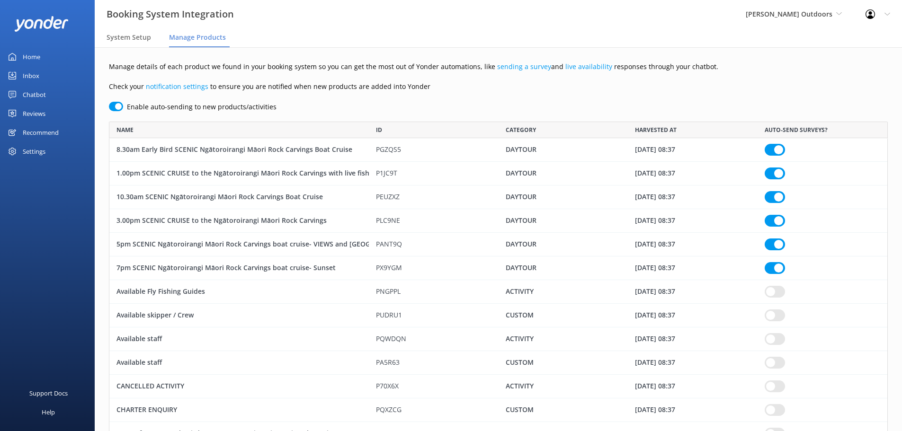
click at [115, 107] on input "Enable auto-sending to new products/activities" at bounding box center [116, 106] width 14 height 9
